Goal: Task Accomplishment & Management: Use online tool/utility

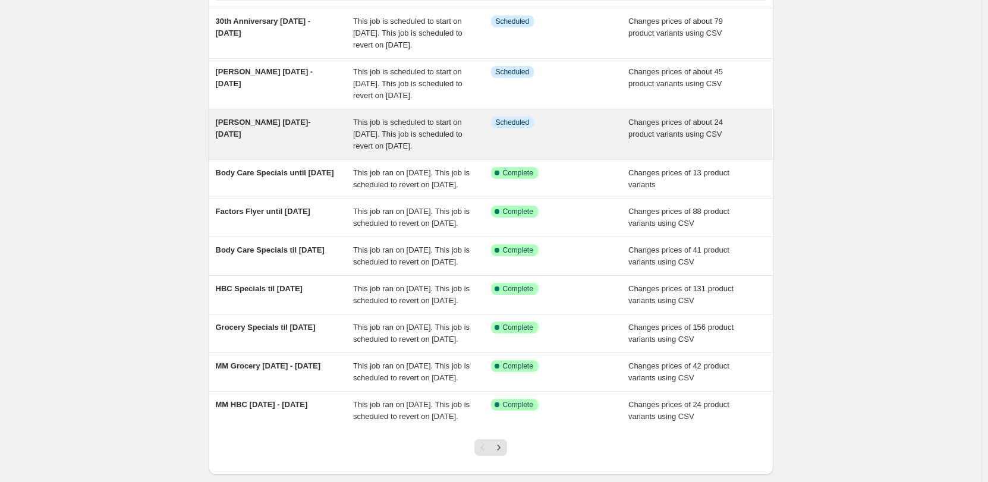
scroll to position [119, 0]
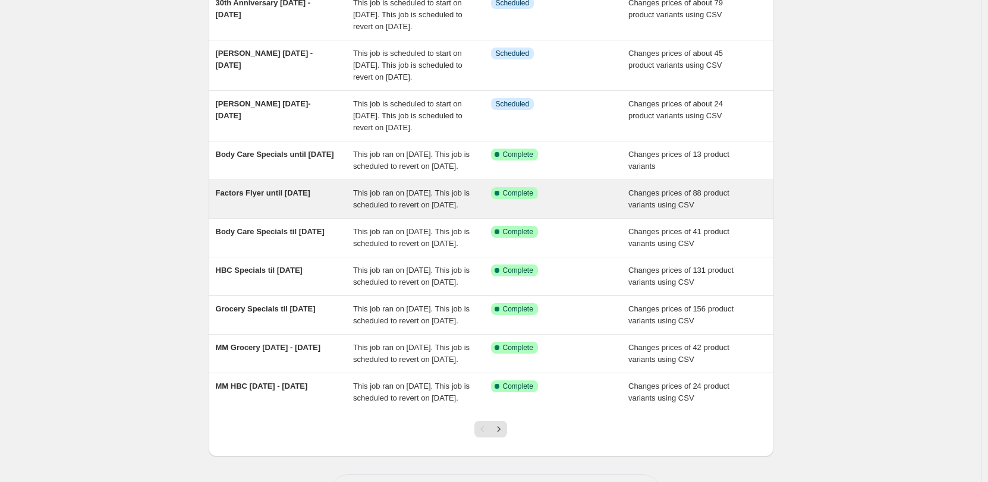
click at [400, 209] on span "This job ran on [DATE]. This job is scheduled to revert on [DATE]." at bounding box center [411, 199] width 117 height 21
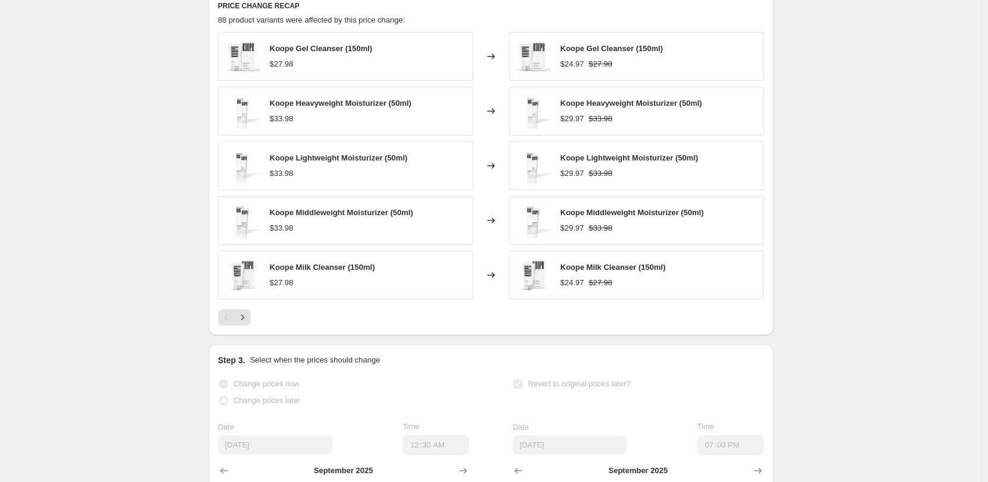
scroll to position [595, 0]
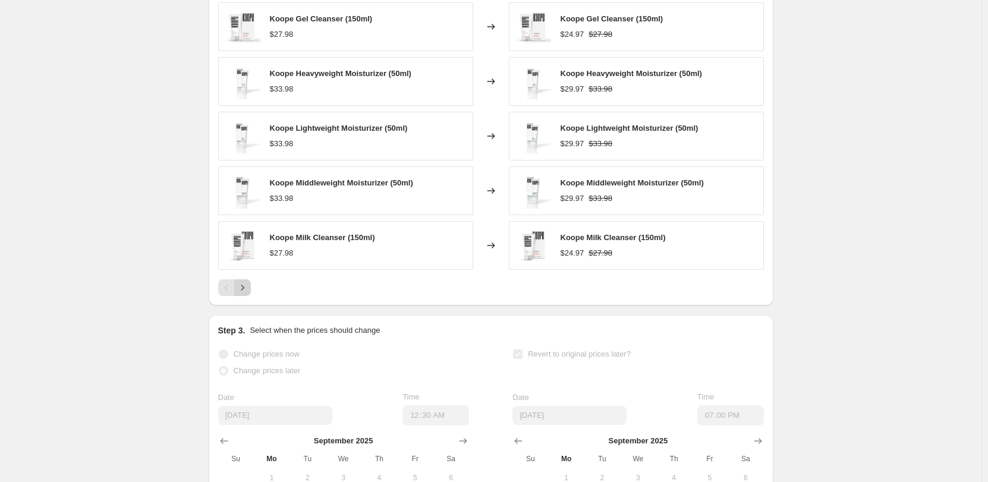
click at [245, 294] on icon "Next" at bounding box center [243, 288] width 12 height 12
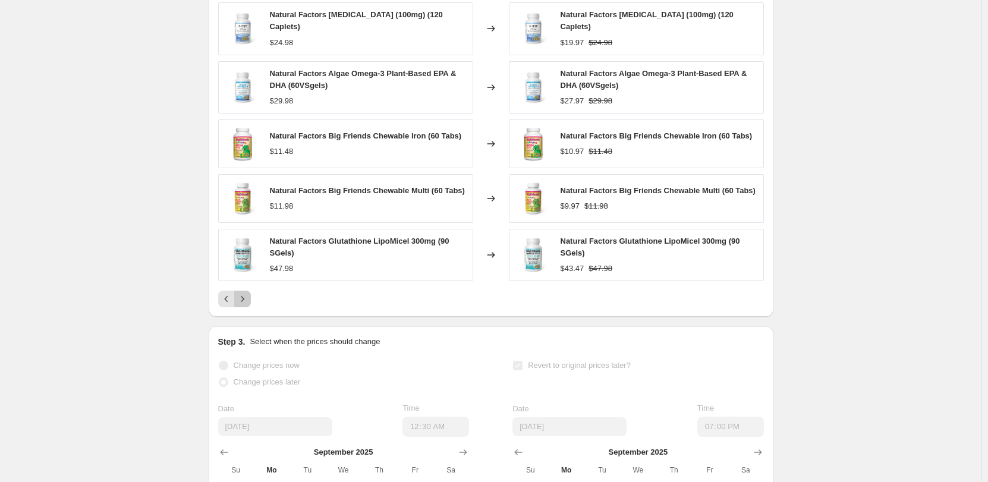
click at [246, 302] on icon "Next" at bounding box center [243, 299] width 12 height 12
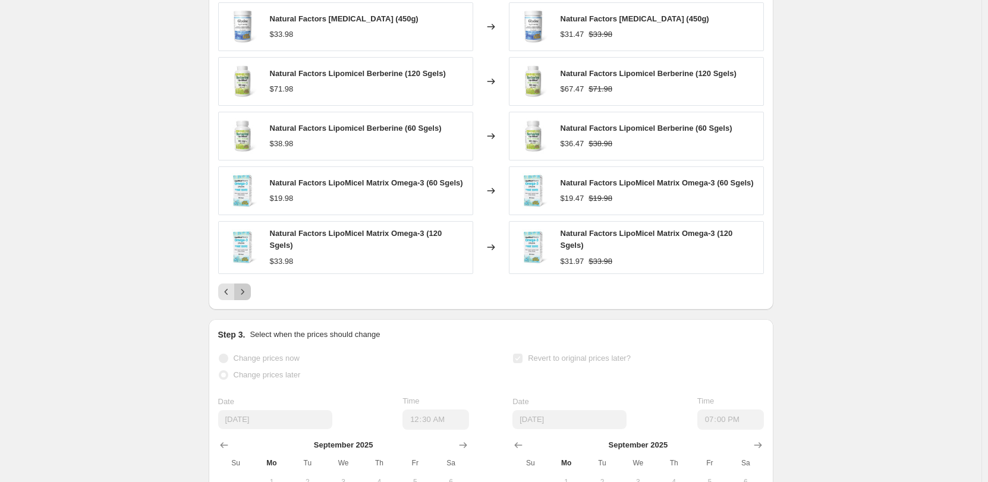
click at [246, 298] on icon "Next" at bounding box center [243, 292] width 12 height 12
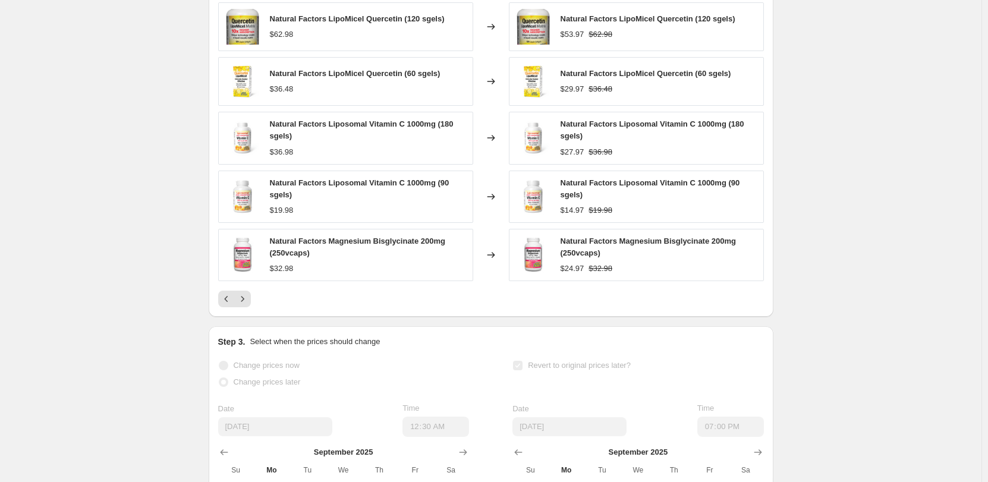
click at [246, 301] on div "Natural Factors LipoMicel Quercetin (120 sgels) $62.98 Changed to Natural Facto…" at bounding box center [491, 154] width 546 height 305
click at [249, 305] on icon "Next" at bounding box center [243, 299] width 12 height 12
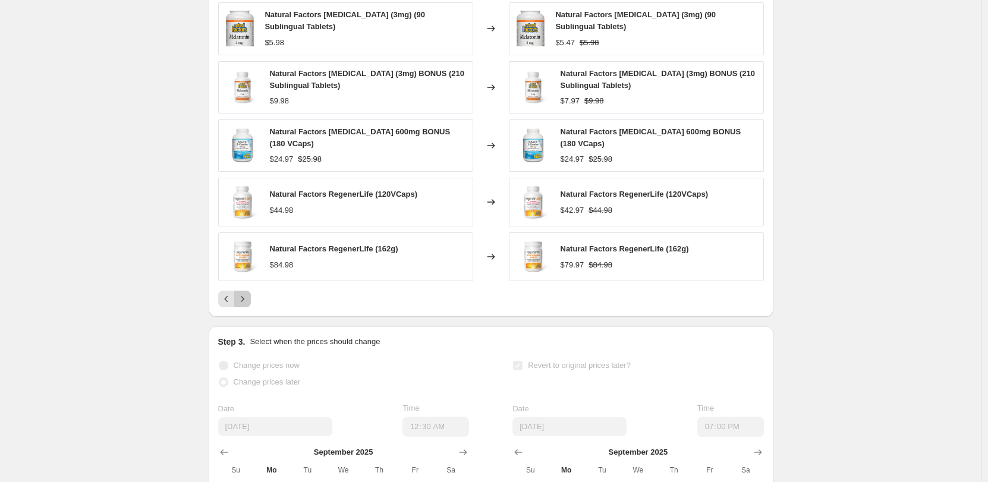
click at [244, 302] on icon "Next" at bounding box center [242, 299] width 3 height 5
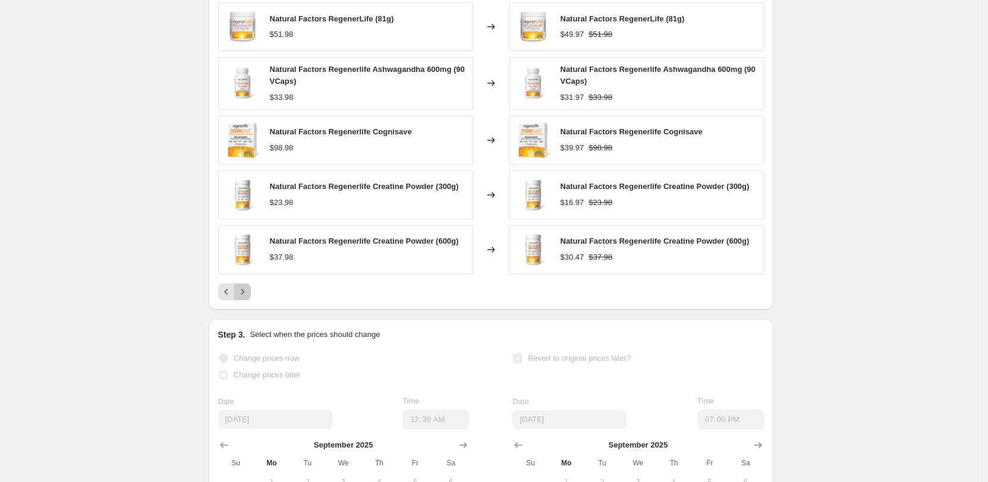
click at [249, 298] on icon "Next" at bounding box center [243, 292] width 12 height 12
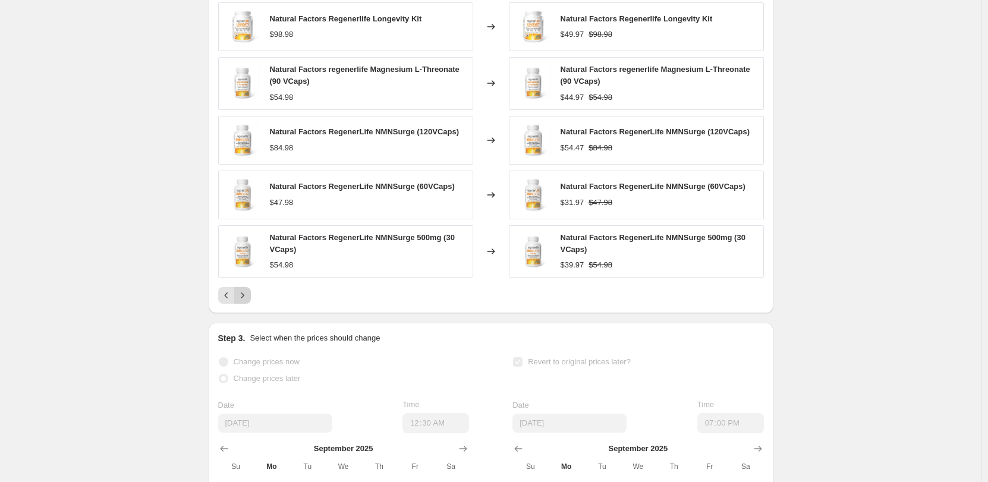
click at [249, 301] on icon "Next" at bounding box center [243, 296] width 12 height 12
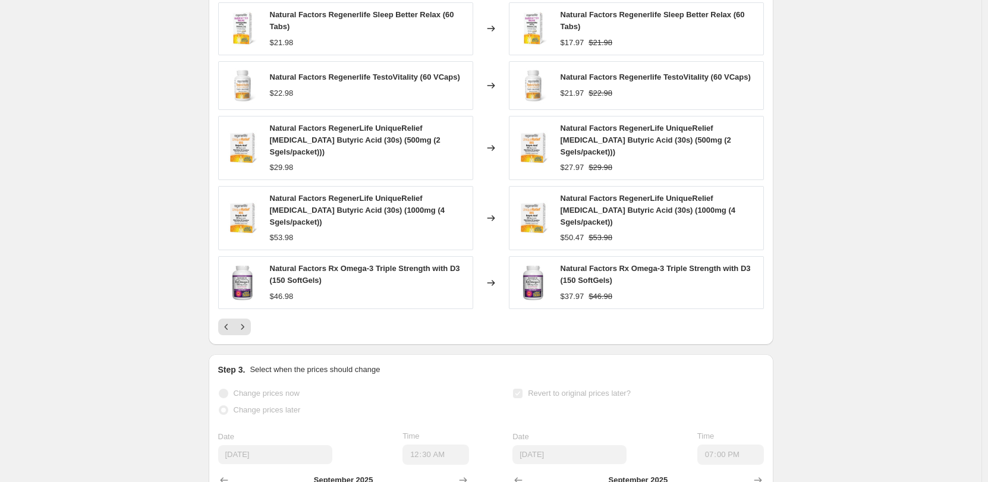
click at [250, 305] on div "Natural Factors Regenerlife Sleep Better Relax (60 Tabs) $21.98 Changed to Natu…" at bounding box center [491, 168] width 546 height 333
click at [249, 321] on icon "Next" at bounding box center [243, 327] width 12 height 12
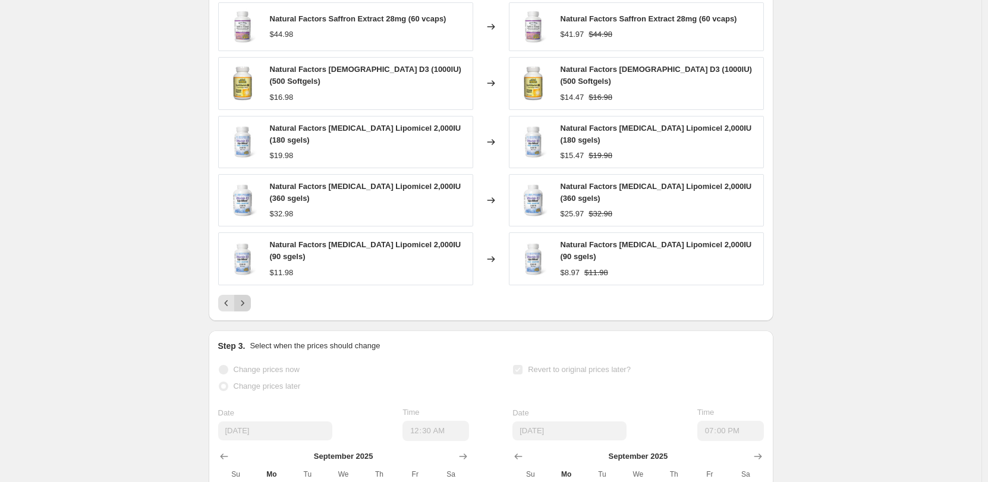
click at [249, 309] on icon "Next" at bounding box center [243, 303] width 12 height 12
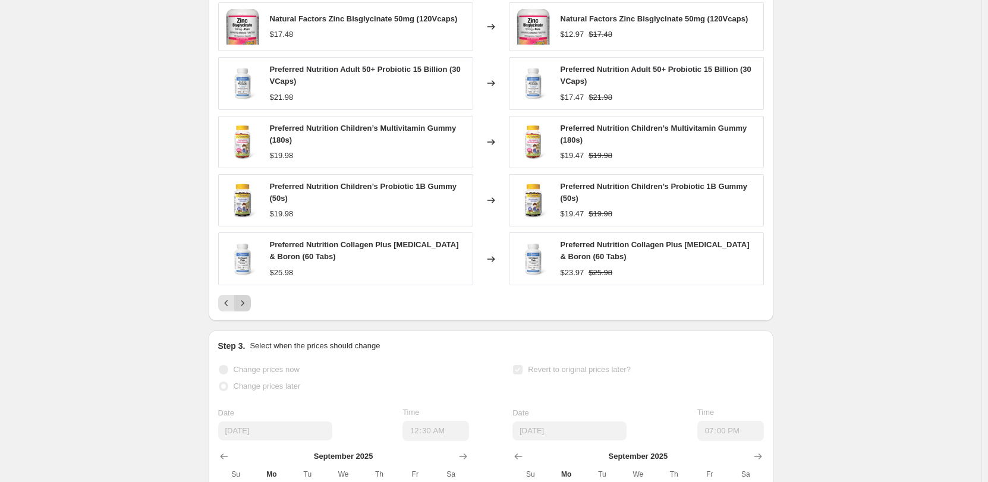
click at [249, 309] on icon "Next" at bounding box center [243, 303] width 12 height 12
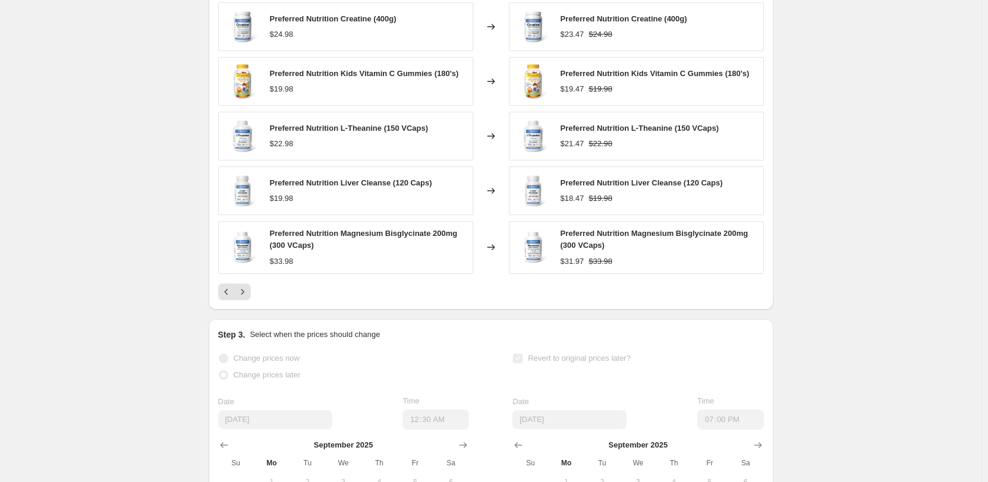
click at [362, 133] on span "Preferred Nutrition L-Theanine (150 VCaps)" at bounding box center [349, 128] width 159 height 9
click at [610, 133] on span "Preferred Nutrition L-Theanine (150 VCaps)" at bounding box center [640, 128] width 159 height 9
